Goal: Transaction & Acquisition: Book appointment/travel/reservation

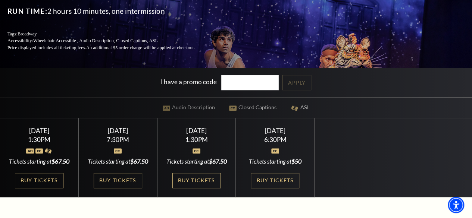
scroll to position [100, 0]
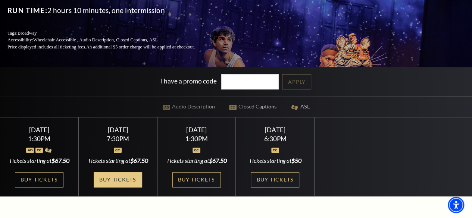
click at [113, 188] on link "Buy Tickets" at bounding box center [118, 179] width 48 height 15
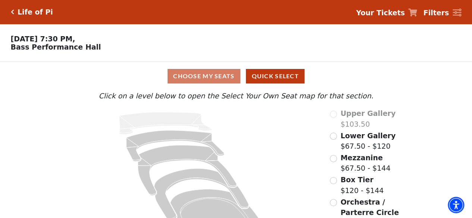
scroll to position [34, 0]
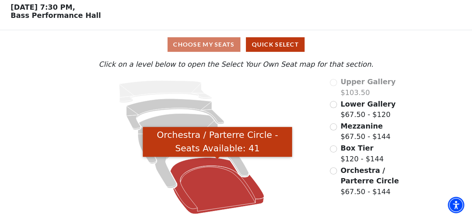
click at [217, 185] on icon "Orchestra / Parterre Circle - Seats Available: 41" at bounding box center [217, 186] width 94 height 57
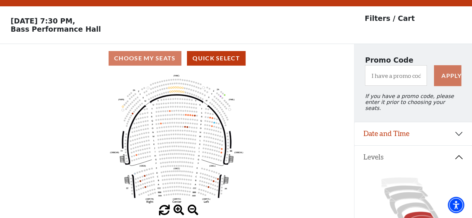
scroll to position [34, 0]
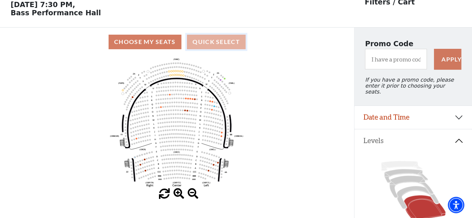
click at [227, 48] on button "Quick Select" at bounding box center [216, 42] width 59 height 15
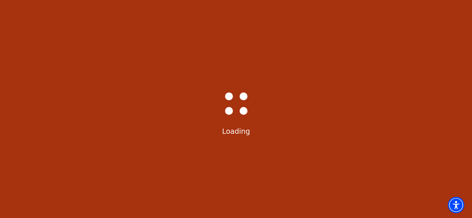
scroll to position [0, 0]
select select "6216"
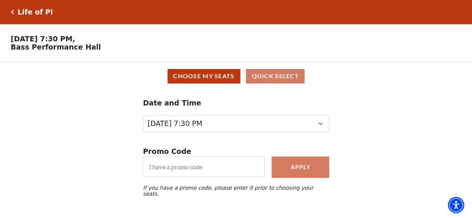
click at [14, 13] on div "Life of Pi" at bounding box center [33, 12] width 39 height 9
click at [11, 11] on icon "Click here to go back to filters" at bounding box center [12, 11] width 3 height 5
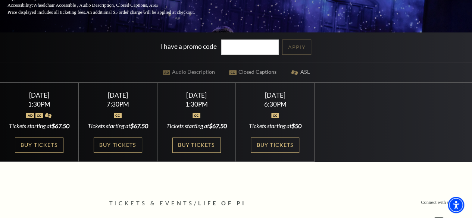
scroll to position [138, 0]
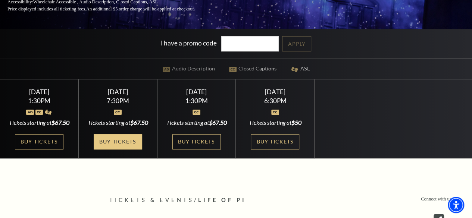
click at [127, 150] on link "Buy Tickets" at bounding box center [118, 141] width 48 height 15
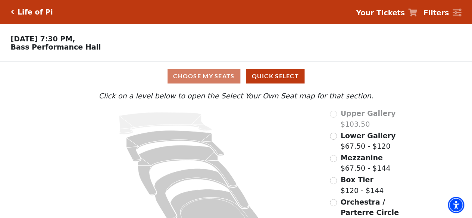
scroll to position [34, 0]
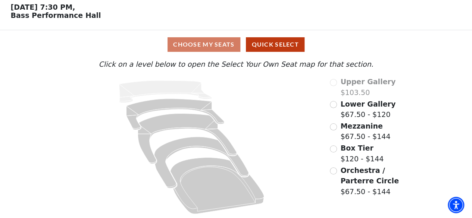
click at [212, 46] on div "Choose My Seats Quick Select" at bounding box center [236, 44] width 354 height 15
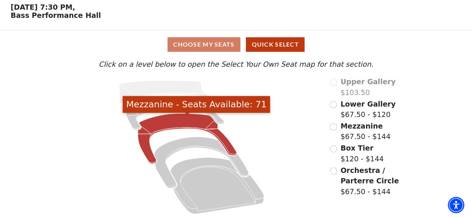
click at [184, 119] on icon "Mezzanine - Seats Available: 71" at bounding box center [187, 139] width 99 height 50
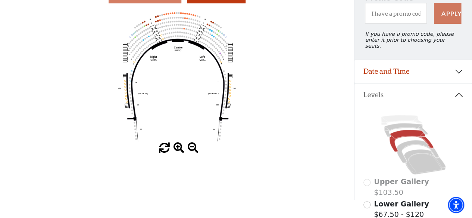
scroll to position [70, 0]
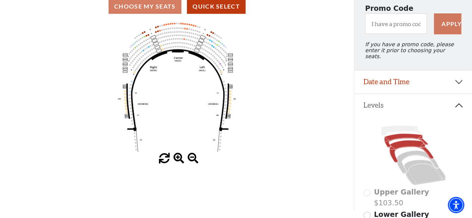
click at [407, 134] on icon at bounding box center [406, 141] width 44 height 14
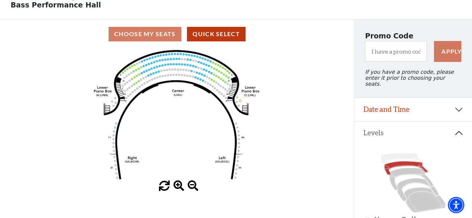
scroll to position [43, 0]
